Goal: Transaction & Acquisition: Purchase product/service

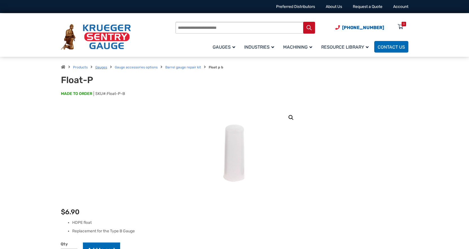
click at [103, 67] on link "Gauges" at bounding box center [101, 67] width 12 height 4
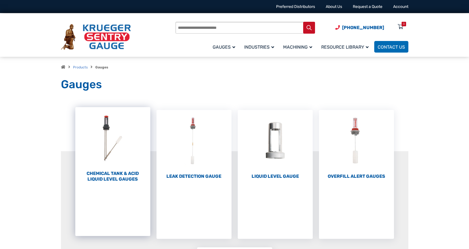
click at [109, 140] on img "Visit product category Chemical Tank & Acid Liquid Level Gauges" at bounding box center [112, 138] width 75 height 62
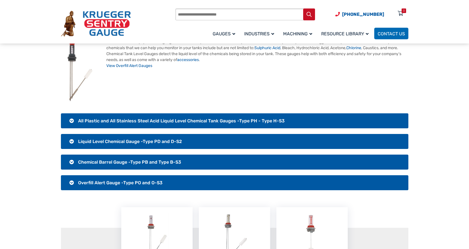
scroll to position [169, 0]
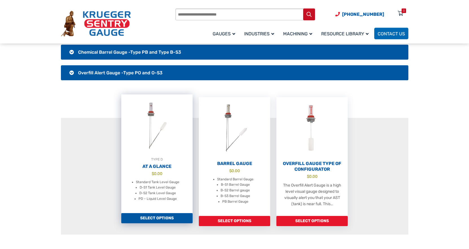
click at [167, 215] on link "Select options" at bounding box center [156, 218] width 71 height 10
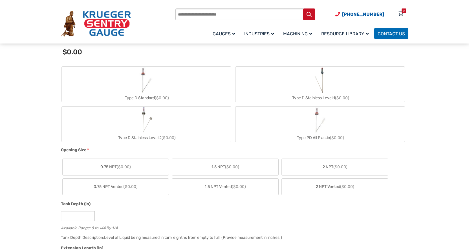
scroll to position [197, 0]
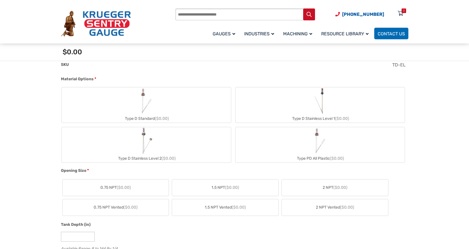
click at [150, 115] on div "Type D Standard ($0.00)" at bounding box center [146, 118] width 169 height 8
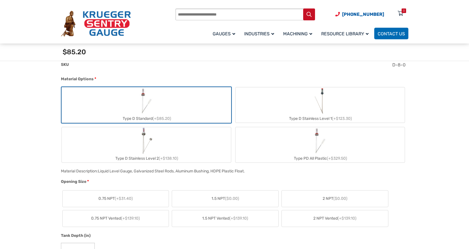
click at [289, 96] on label "Type D Stainless Level 1 (+$123.30)" at bounding box center [320, 104] width 169 height 35
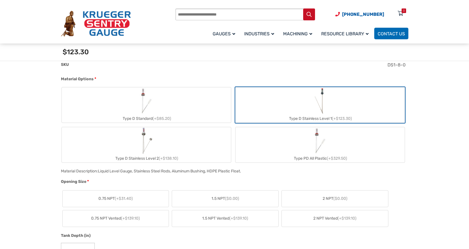
click at [171, 140] on label "Type D Stainless Level 2 (+$138.10)" at bounding box center [146, 144] width 169 height 35
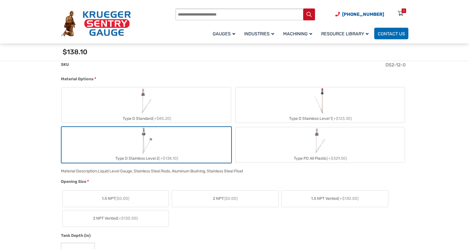
click at [285, 136] on label "Type PD All Plastic (+$329.50)" at bounding box center [320, 144] width 169 height 35
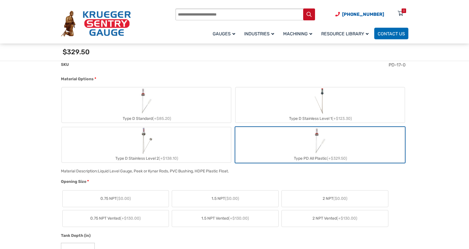
click at [173, 102] on label "Type D Standard (+$85.20)" at bounding box center [146, 104] width 169 height 35
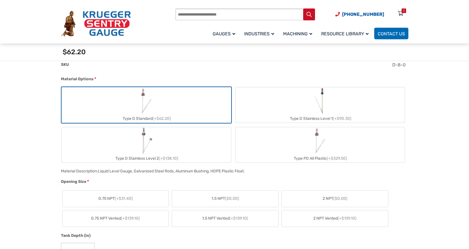
click at [295, 140] on label "Type PD All Plastic (+$329.50)" at bounding box center [320, 144] width 169 height 35
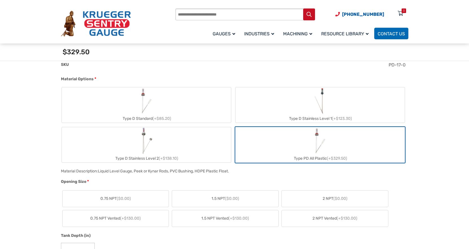
click at [194, 144] on label "Type D Stainless Level 2 (+$138.10)" at bounding box center [146, 144] width 169 height 35
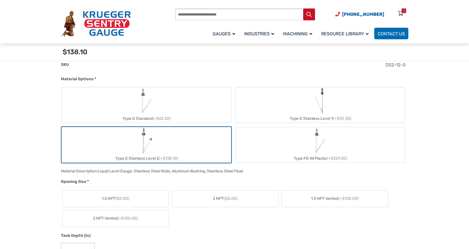
click at [203, 104] on label "Type D Standard (+$62.20)" at bounding box center [146, 104] width 169 height 35
type input "*"
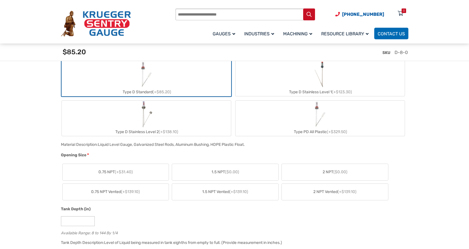
scroll to position [282, 0]
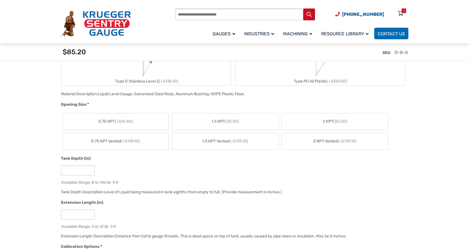
click at [238, 119] on span "($0.00)" at bounding box center [232, 121] width 14 height 5
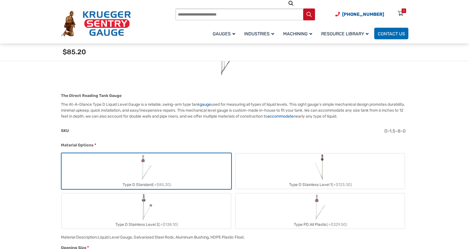
scroll to position [113, 0]
